Goal: Task Accomplishment & Management: Use online tool/utility

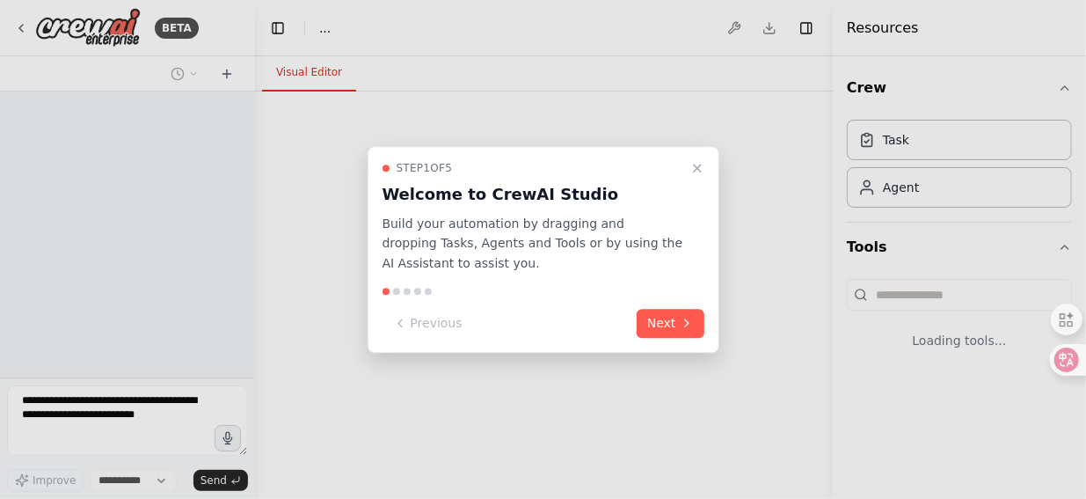
select select "****"
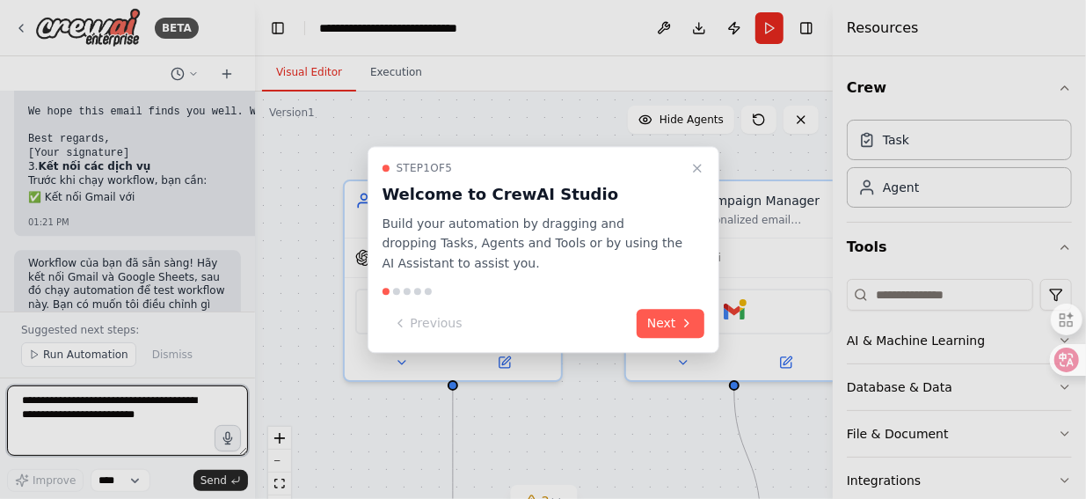
scroll to position [1975, 0]
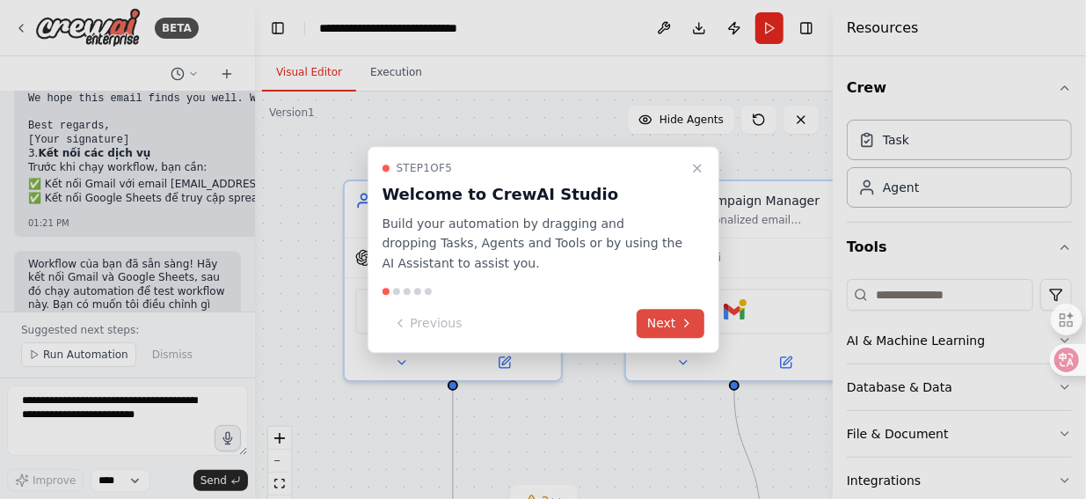
click at [669, 319] on button "Next" at bounding box center [671, 323] width 68 height 29
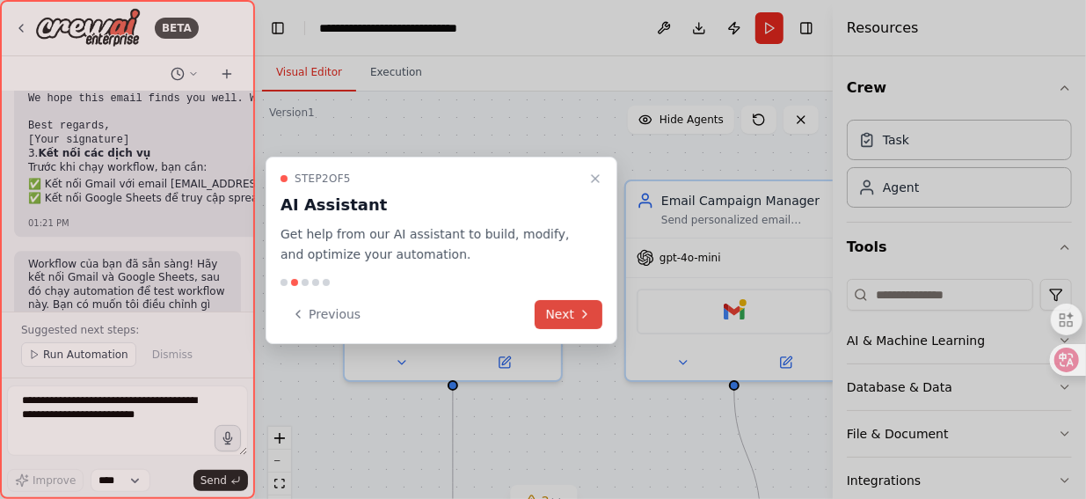
click at [566, 312] on button "Next" at bounding box center [569, 314] width 68 height 29
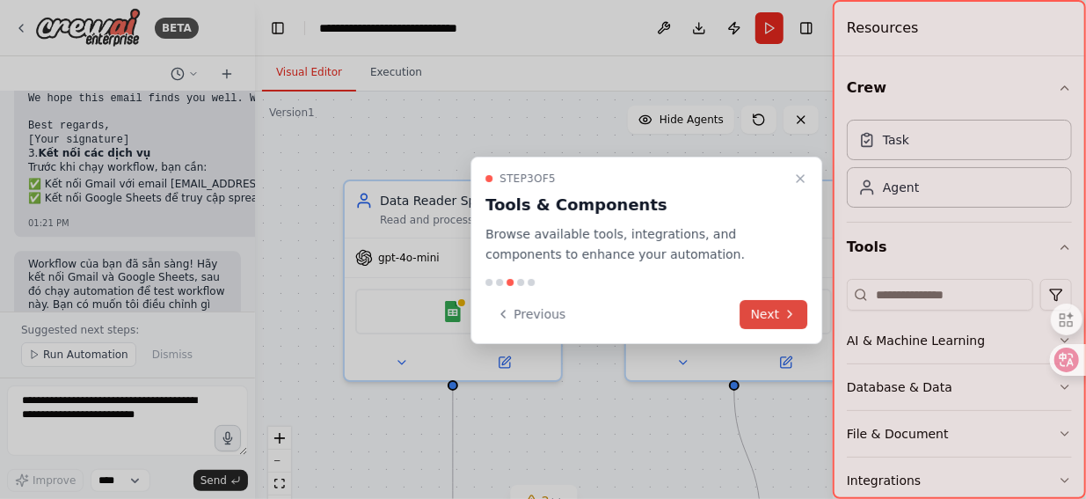
click at [761, 313] on button "Next" at bounding box center [775, 314] width 68 height 29
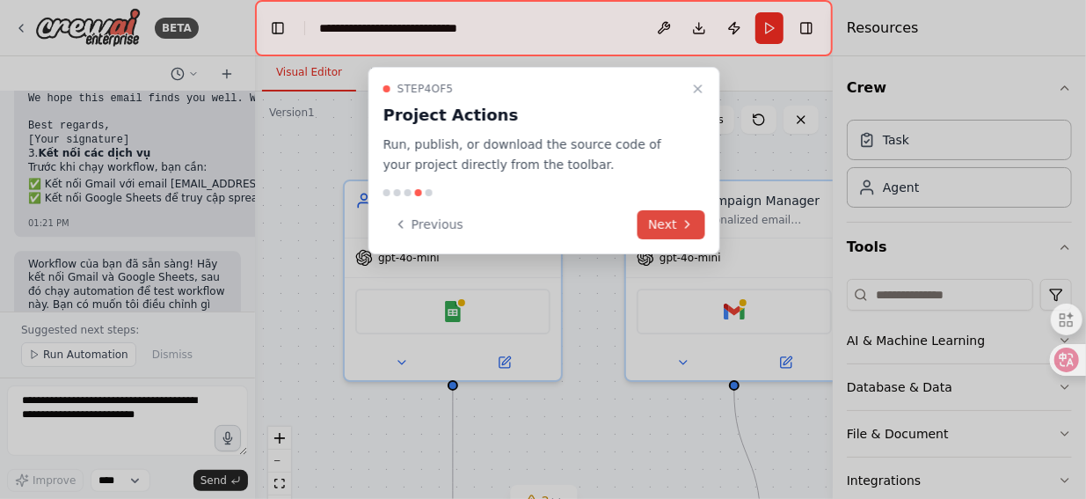
click at [673, 223] on button "Next" at bounding box center [672, 224] width 68 height 29
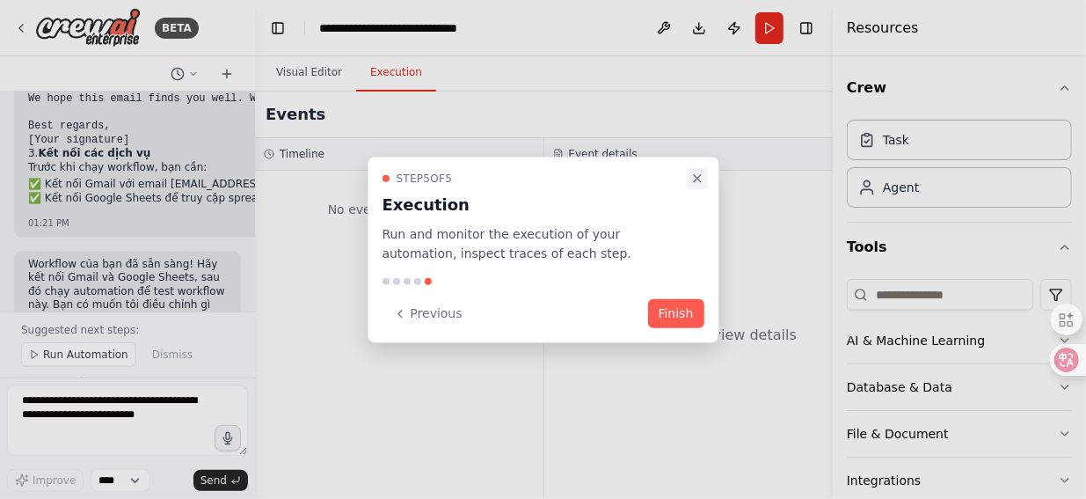
click at [702, 184] on icon "Close walkthrough" at bounding box center [698, 178] width 14 height 14
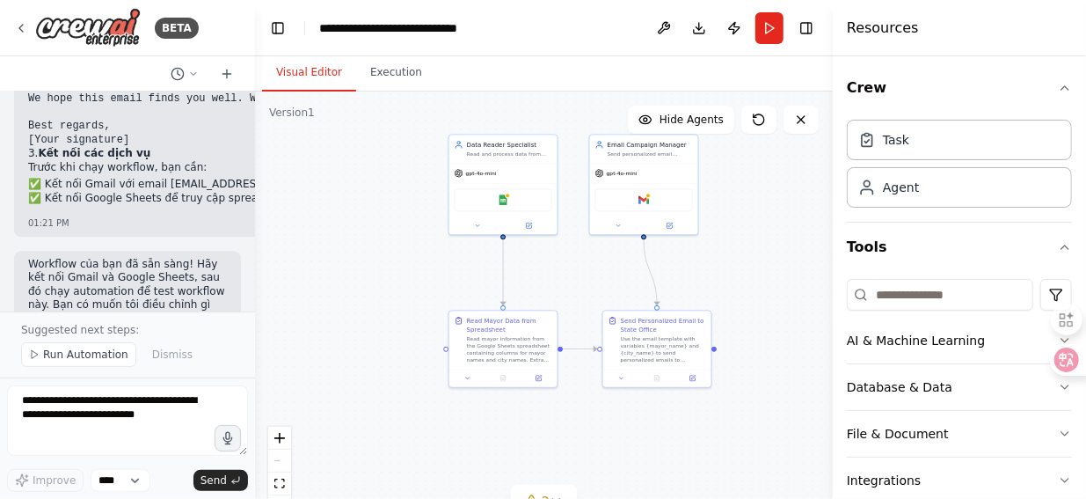
drag, startPoint x: 598, startPoint y: 374, endPoint x: 583, endPoint y: 280, distance: 95.3
click at [583, 280] on div ".deletable-edge-delete-btn { width: 20px; height: 20px; border: 0px solid #ffff…" at bounding box center [544, 311] width 578 height 440
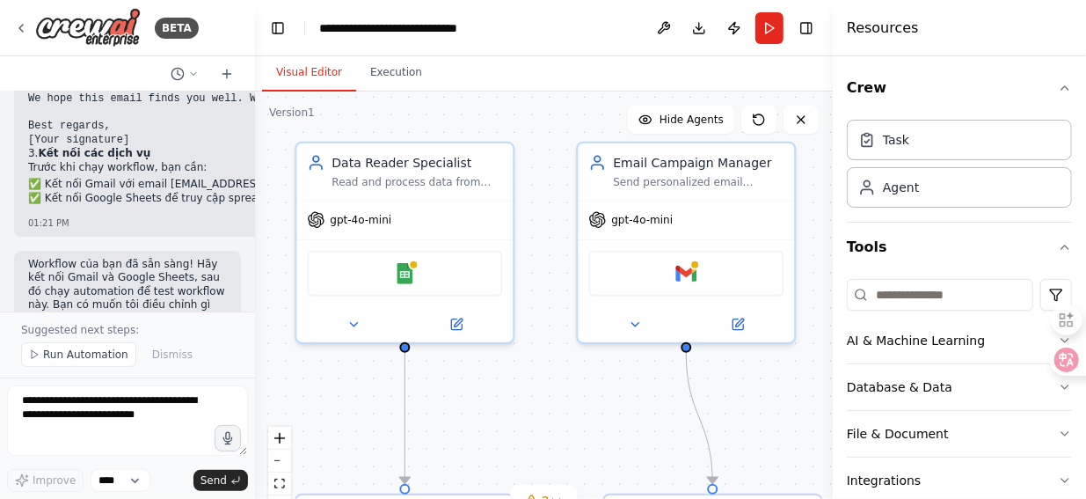
drag, startPoint x: 622, startPoint y: 273, endPoint x: 604, endPoint y: 457, distance: 185.6
click at [604, 457] on div ".deletable-edge-delete-btn { width: 20px; height: 20px; border: 0px solid #ffff…" at bounding box center [544, 311] width 578 height 440
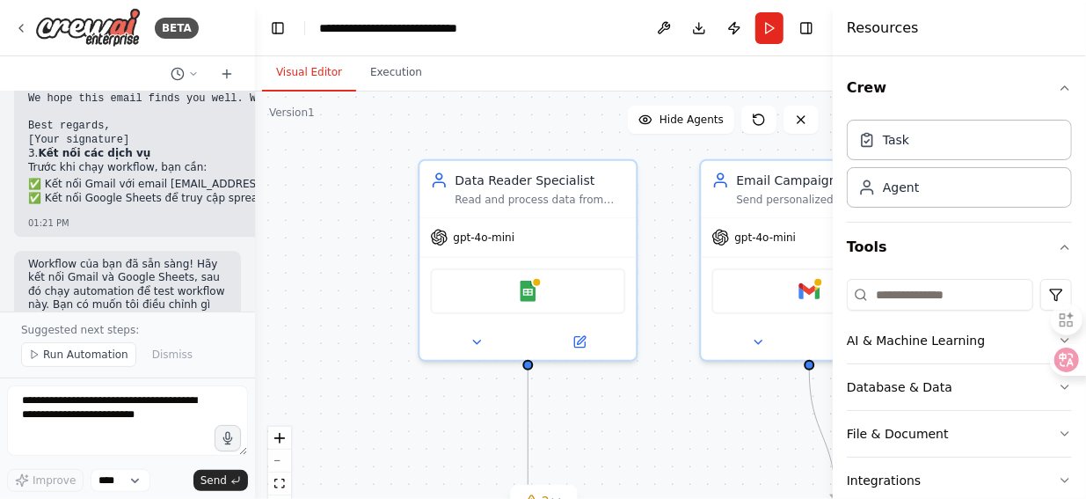
drag, startPoint x: 602, startPoint y: 418, endPoint x: 728, endPoint y: 435, distance: 127.9
click at [728, 435] on div ".deletable-edge-delete-btn { width: 20px; height: 20px; border: 0px solid #ffff…" at bounding box center [544, 311] width 578 height 440
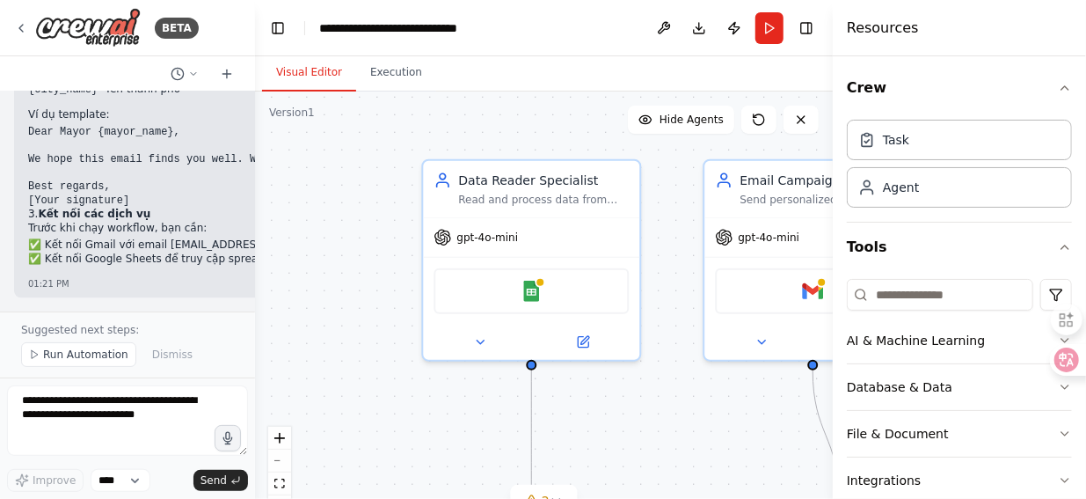
scroll to position [1887, 0]
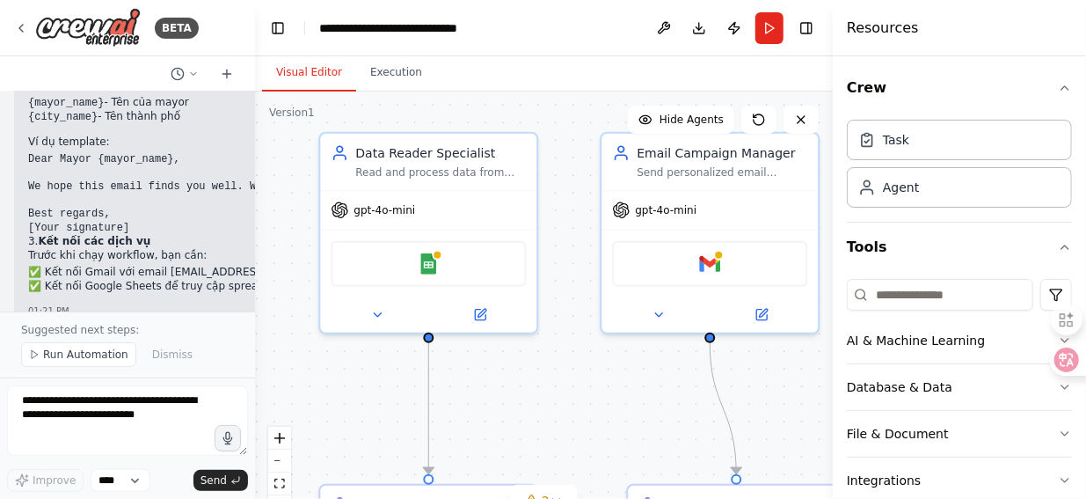
drag, startPoint x: 655, startPoint y: 244, endPoint x: 552, endPoint y: 216, distance: 106.5
click at [552, 216] on div ".deletable-edge-delete-btn { width: 20px; height: 20px; border: 0px solid #ffff…" at bounding box center [544, 311] width 578 height 440
click at [480, 314] on icon at bounding box center [480, 311] width 11 height 11
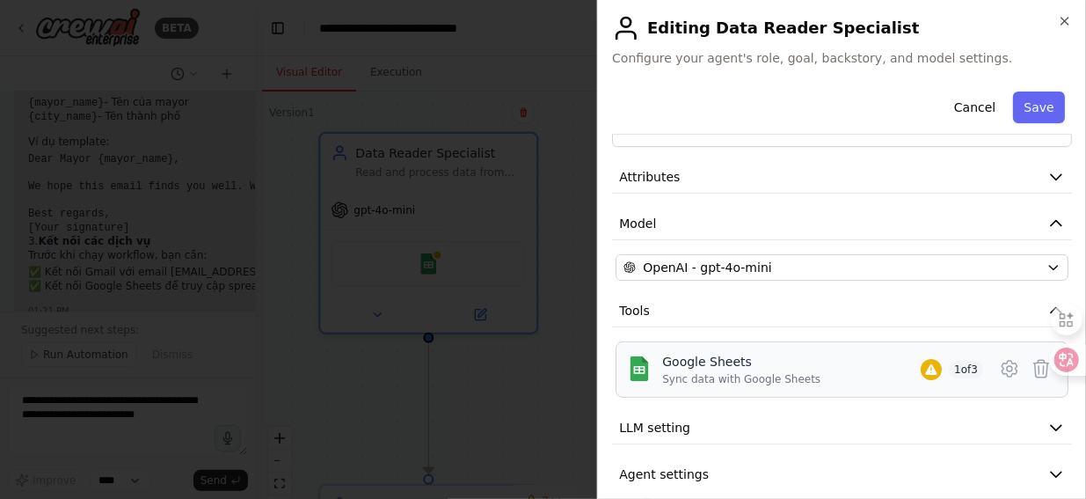
scroll to position [68, 0]
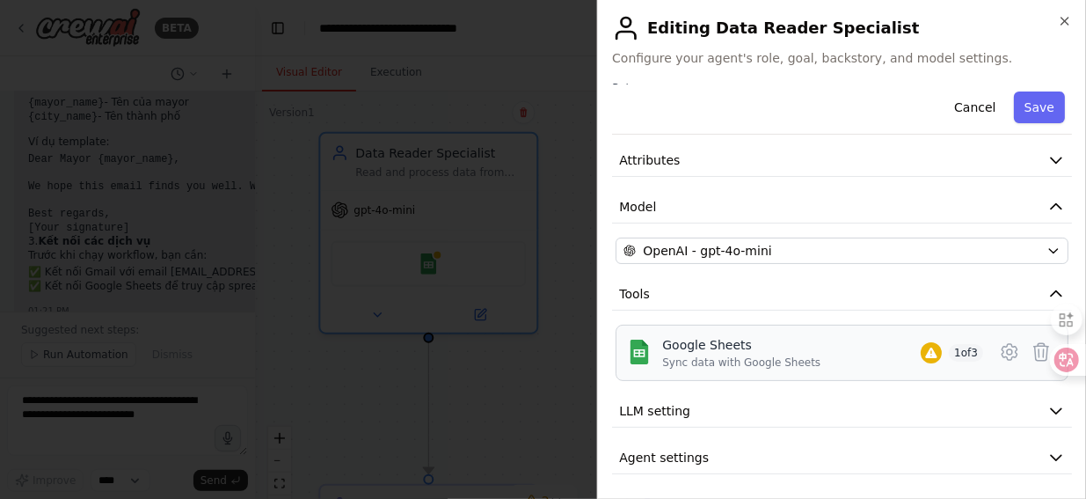
click at [642, 353] on img at bounding box center [639, 352] width 25 height 25
click at [700, 347] on div "Google Sheets" at bounding box center [741, 345] width 158 height 18
click at [711, 347] on div "Google Sheets" at bounding box center [741, 345] width 158 height 18
click at [734, 350] on div "Google Sheets" at bounding box center [741, 345] width 158 height 18
click at [639, 353] on img at bounding box center [639, 352] width 25 height 25
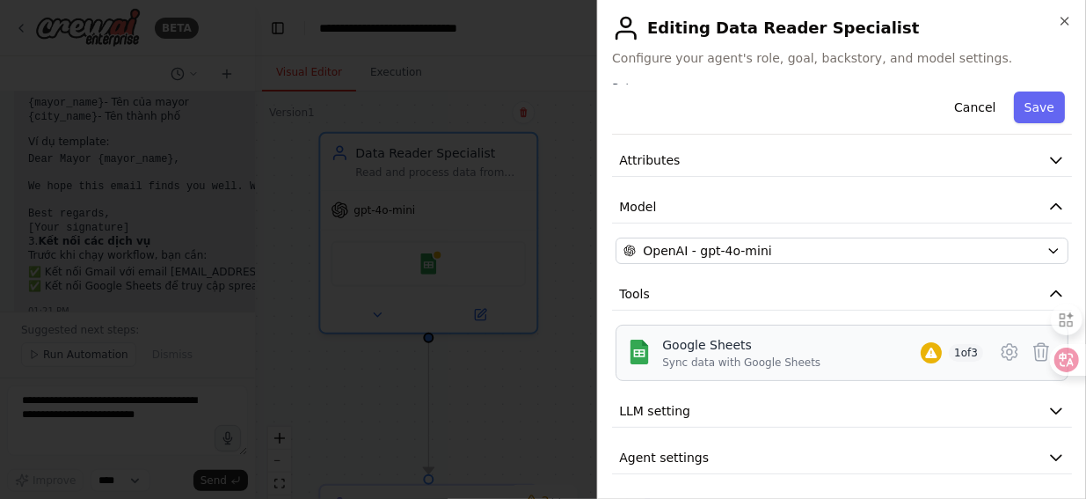
click at [639, 353] on img at bounding box center [639, 352] width 25 height 25
click at [712, 349] on div "Google Sheets" at bounding box center [741, 345] width 158 height 18
click at [1065, 22] on icon "button" at bounding box center [1065, 21] width 14 height 14
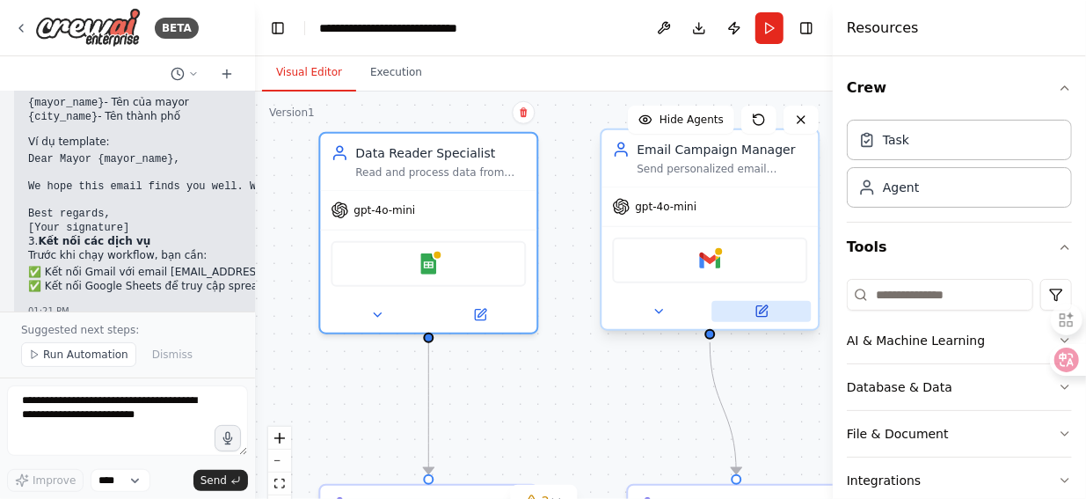
click at [766, 312] on icon at bounding box center [761, 311] width 11 height 11
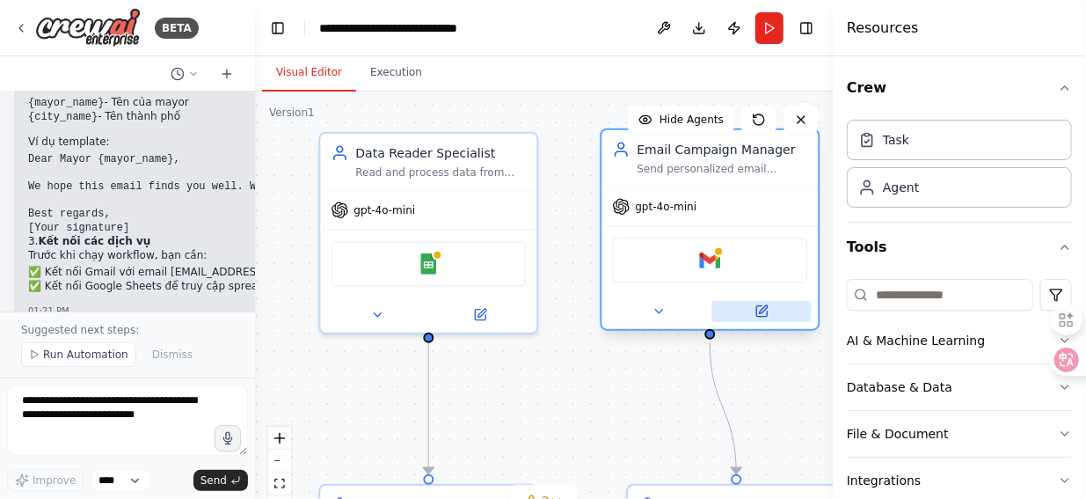
click at [759, 308] on icon at bounding box center [761, 311] width 11 height 11
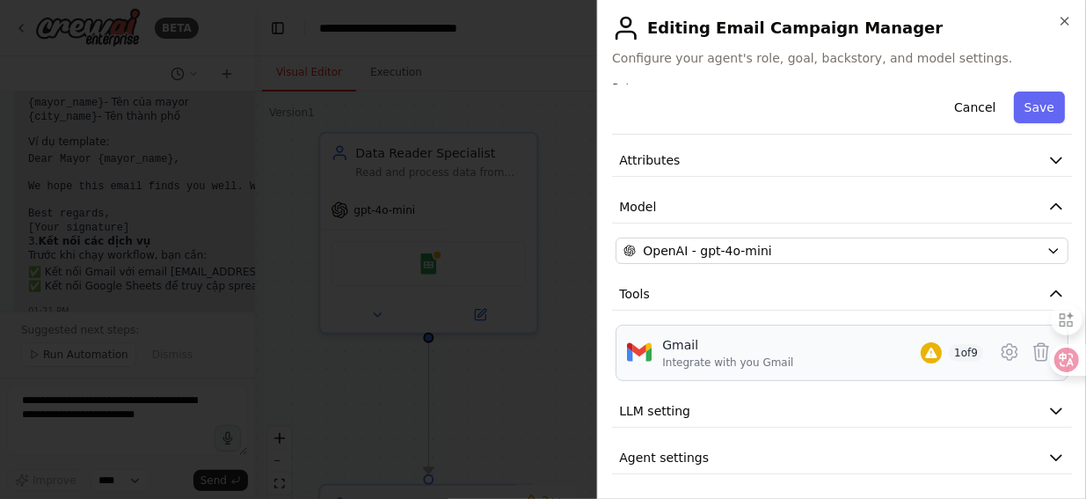
drag, startPoint x: 669, startPoint y: 359, endPoint x: 652, endPoint y: 350, distance: 19.7
click at [652, 350] on div "Gmail Integrate with you Gmail 1 of 9" at bounding box center [842, 352] width 430 height 33
click at [674, 347] on div "Gmail" at bounding box center [727, 345] width 131 height 18
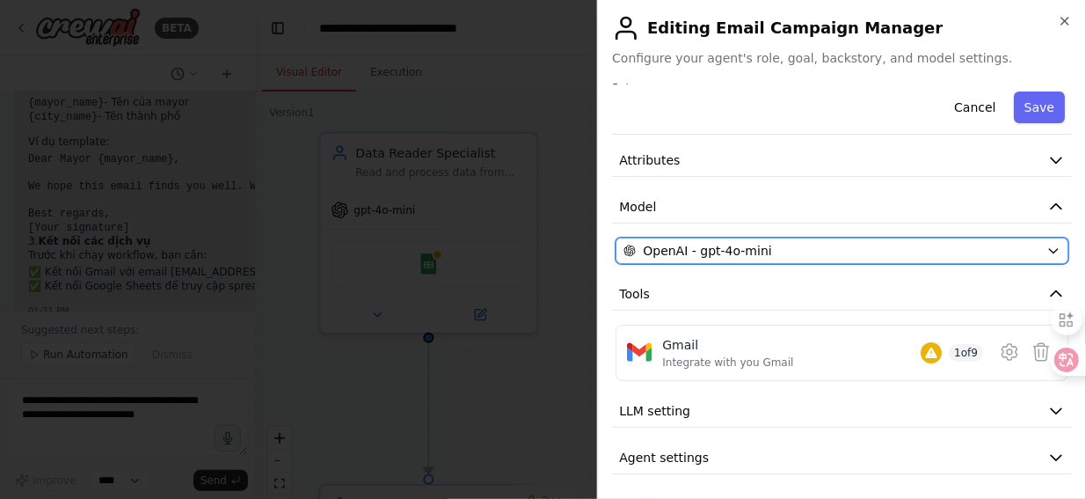
click at [1047, 255] on icon "button" at bounding box center [1054, 251] width 14 height 14
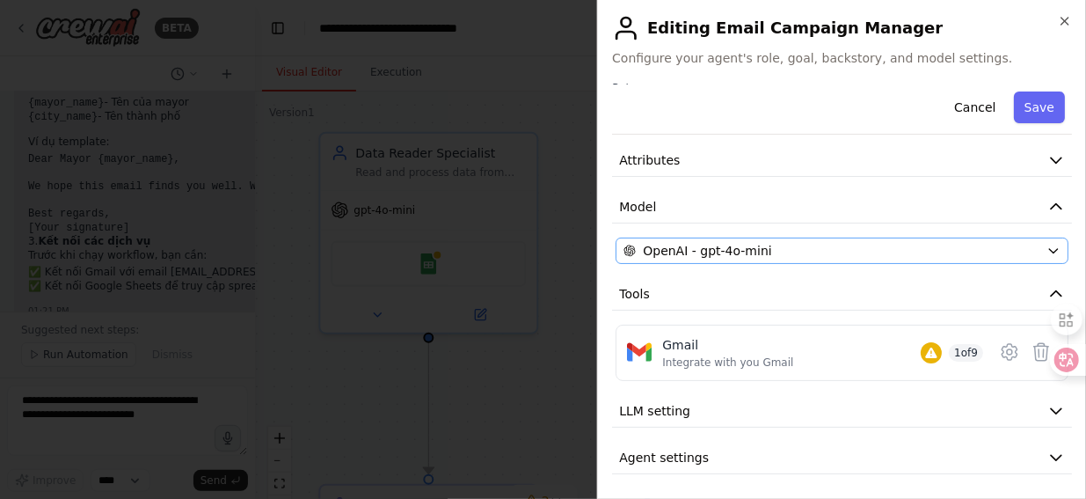
scroll to position [0, 0]
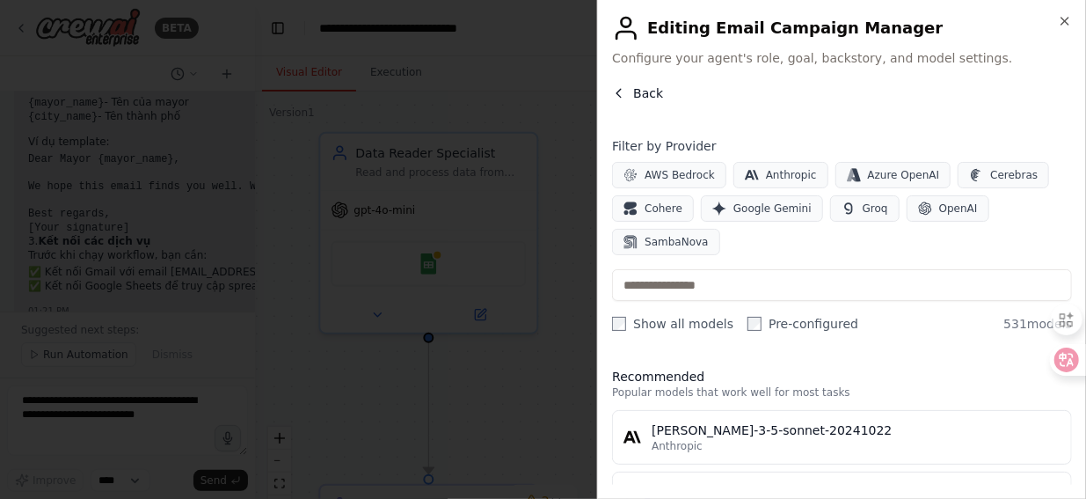
click at [621, 92] on icon "button" at bounding box center [619, 93] width 14 height 14
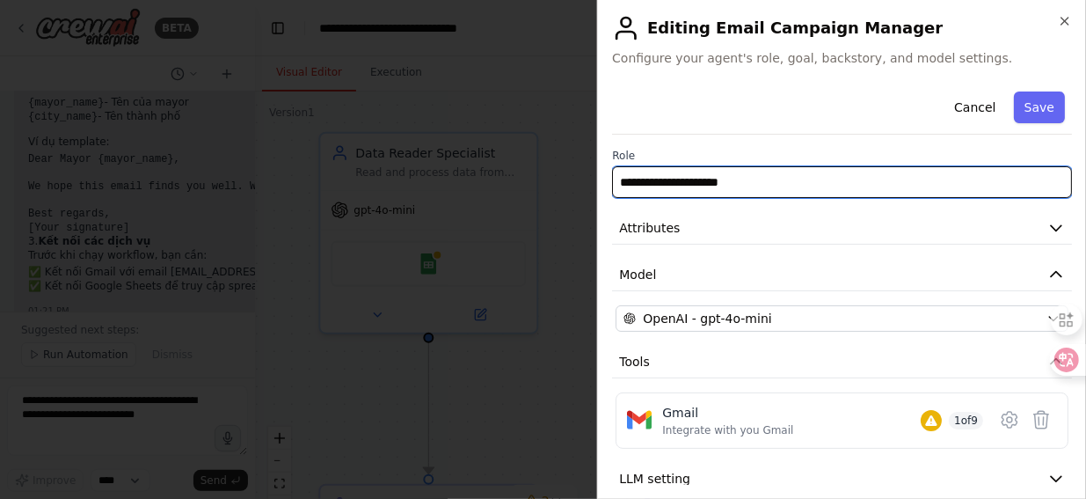
click at [697, 185] on input "**********" at bounding box center [842, 182] width 460 height 32
click at [765, 175] on input "**********" at bounding box center [842, 182] width 460 height 32
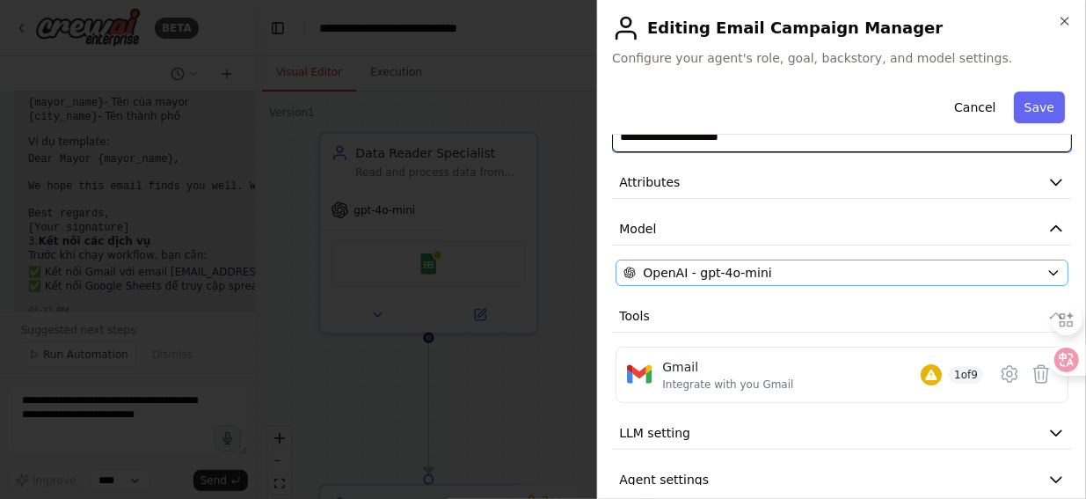
scroll to position [68, 0]
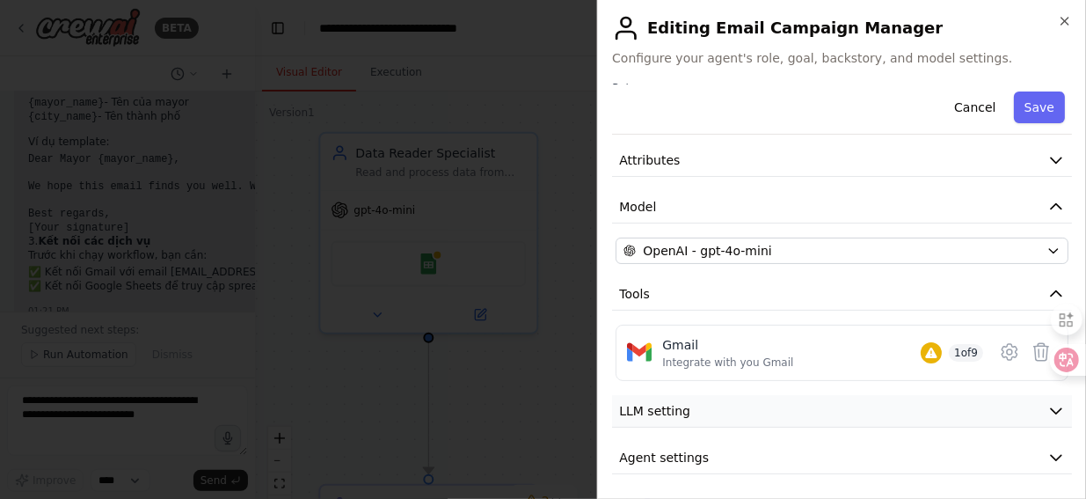
click at [679, 413] on span "LLM setting" at bounding box center [654, 411] width 71 height 18
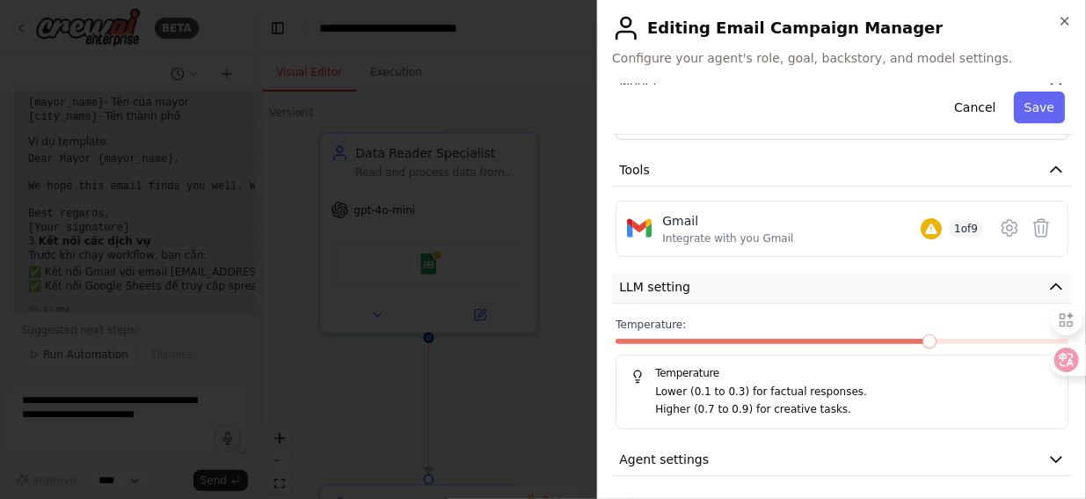
scroll to position [194, 0]
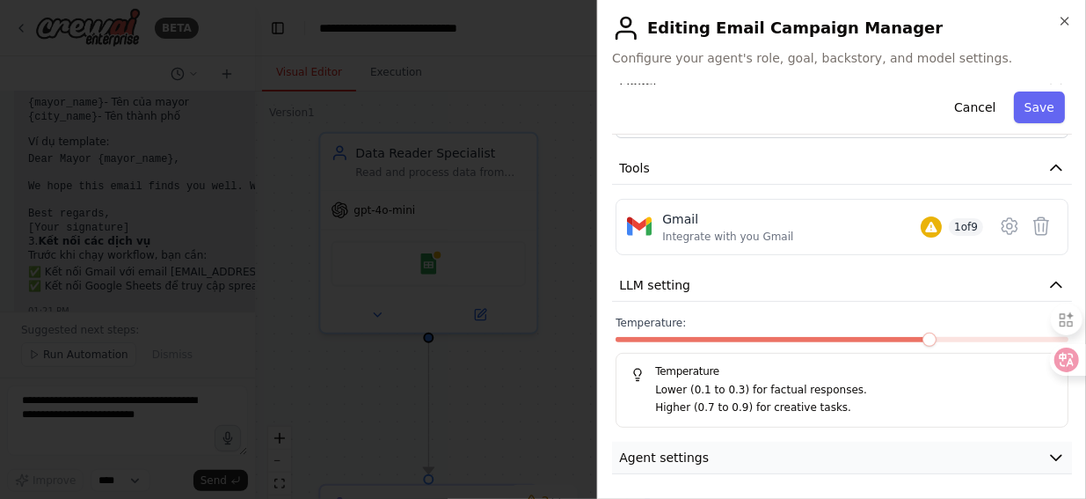
click at [691, 454] on span "Agent settings" at bounding box center [664, 458] width 90 height 18
click at [1051, 457] on icon "button" at bounding box center [1056, 457] width 11 height 5
click at [1051, 282] on icon "button" at bounding box center [1056, 284] width 11 height 5
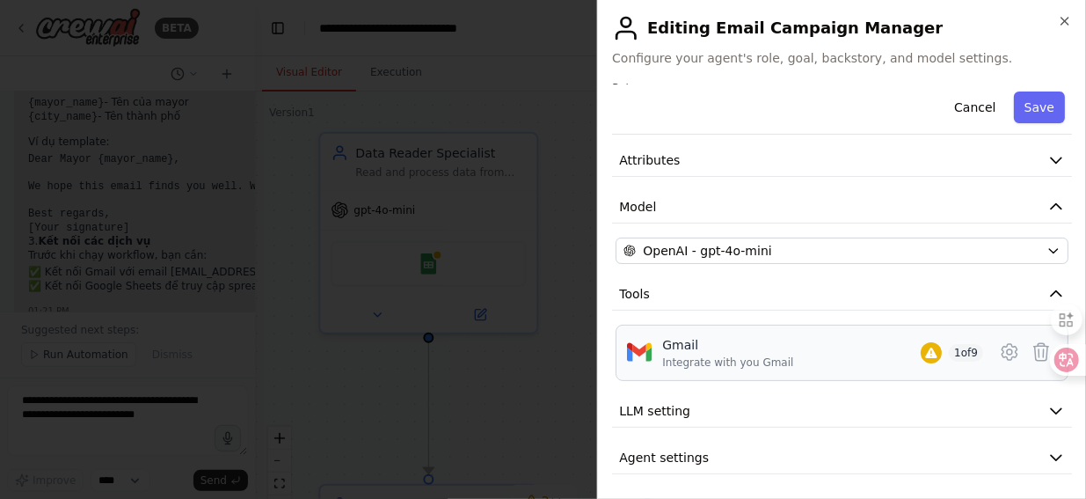
click at [704, 352] on div "Gmail Integrate with you Gmail" at bounding box center [727, 352] width 131 height 33
click at [952, 351] on span "1 of 9" at bounding box center [966, 353] width 34 height 18
click at [1007, 349] on icon at bounding box center [1009, 351] width 5 height 5
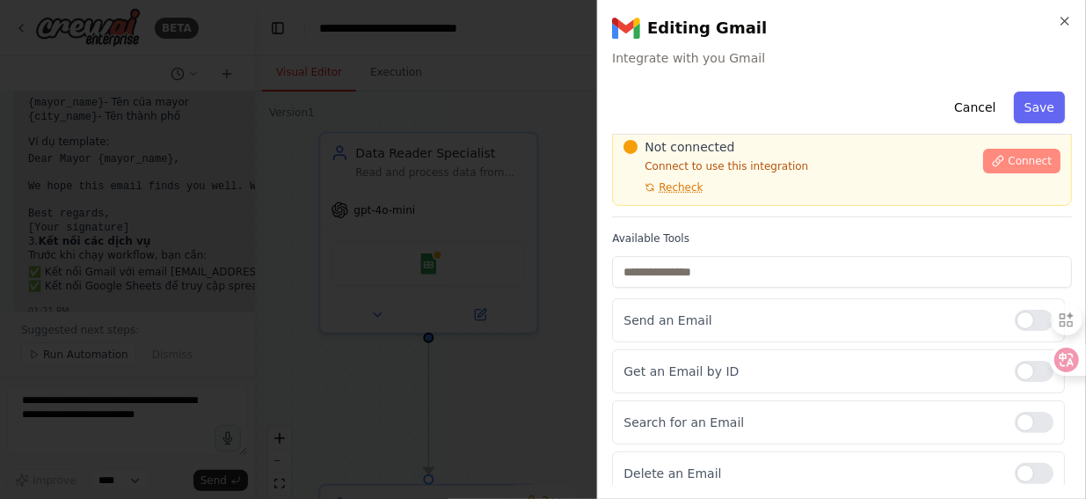
click at [1011, 159] on span "Connect" at bounding box center [1030, 161] width 44 height 14
click at [720, 166] on p "Connect to use this integration" at bounding box center [798, 166] width 349 height 14
click at [853, 71] on div "**********" at bounding box center [841, 249] width 489 height 499
click at [847, 66] on div "**********" at bounding box center [841, 249] width 489 height 499
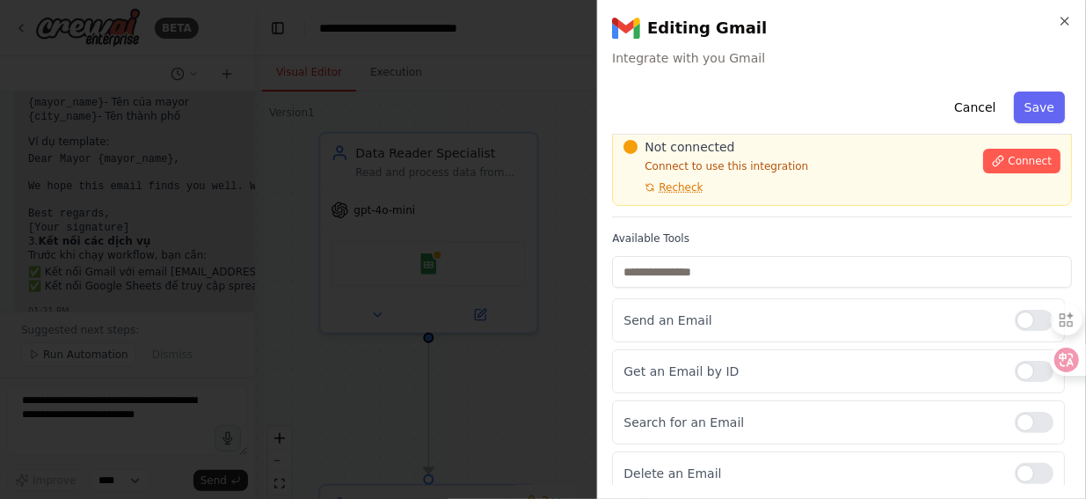
click at [486, 159] on div at bounding box center [543, 249] width 1086 height 499
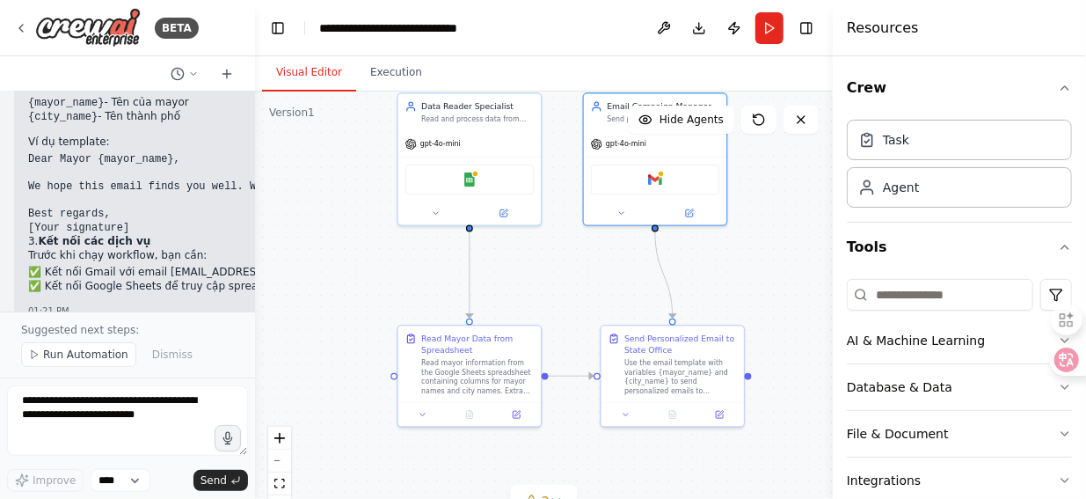
drag, startPoint x: 670, startPoint y: 364, endPoint x: 581, endPoint y: 285, distance: 119.7
click at [581, 285] on div ".deletable-edge-delete-btn { width: 20px; height: 20px; border: 0px solid #ffff…" at bounding box center [544, 311] width 578 height 440
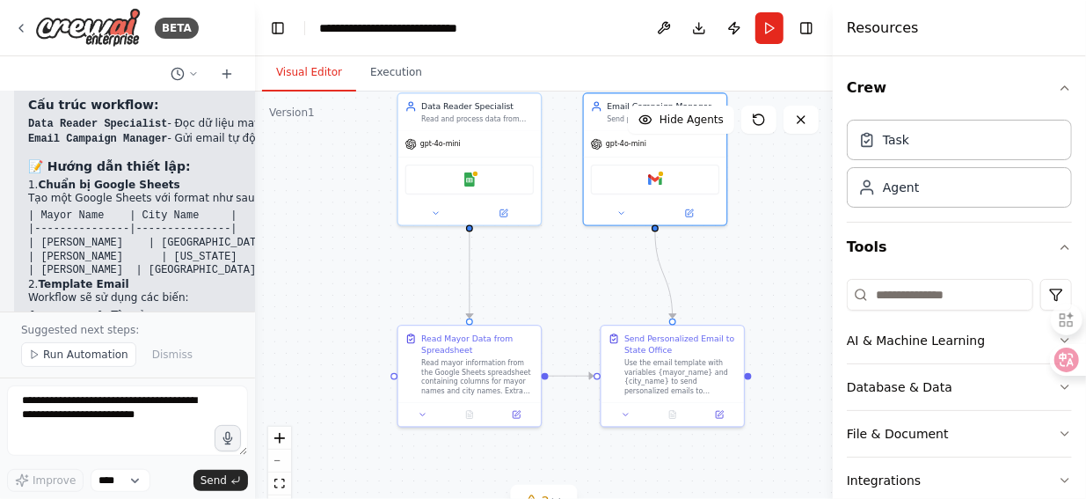
scroll to position [1623, 0]
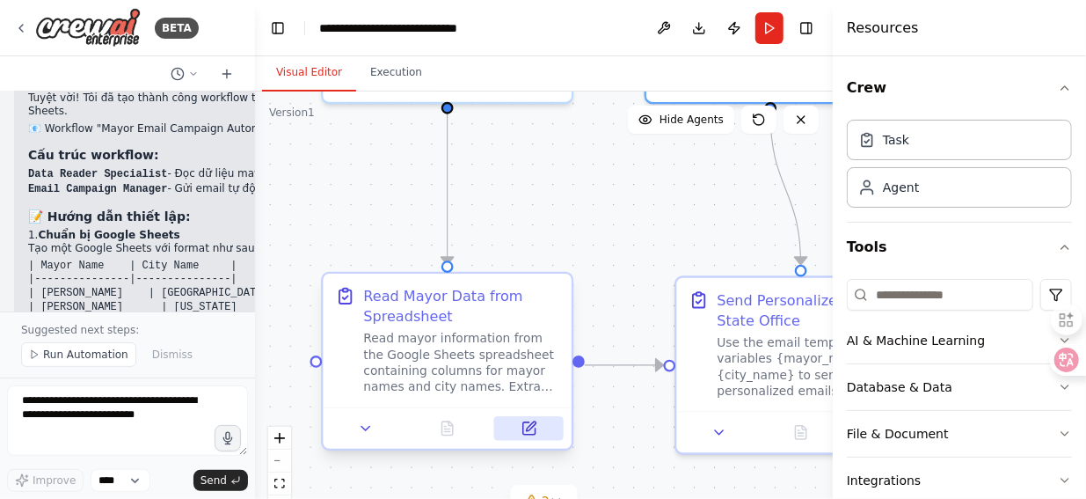
click at [530, 430] on icon at bounding box center [529, 428] width 12 height 12
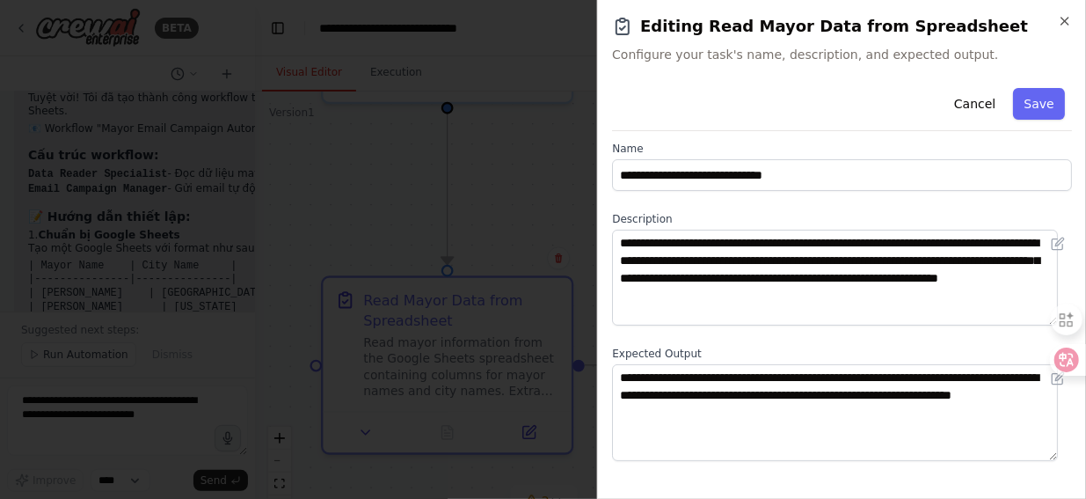
scroll to position [0, 0]
